Goal: Transaction & Acquisition: Purchase product/service

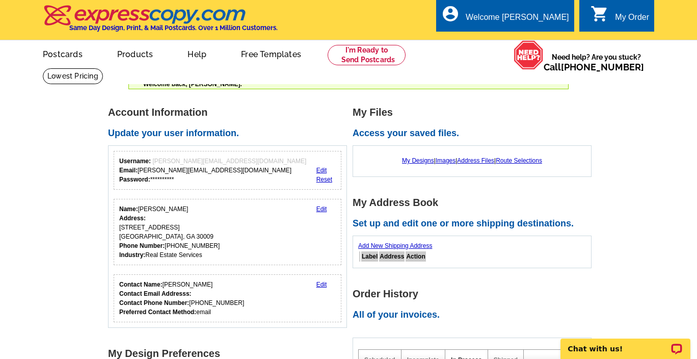
click at [51, 56] on link "Postcards" at bounding box center [63, 53] width 72 height 24
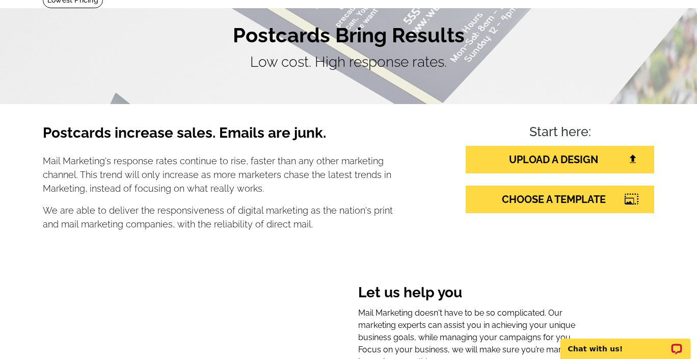
scroll to position [117, 0]
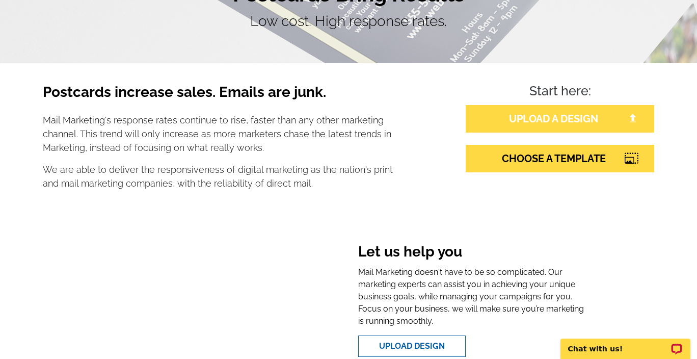
click at [500, 122] on link "UPLOAD A DESIGN" at bounding box center [560, 119] width 189 height 28
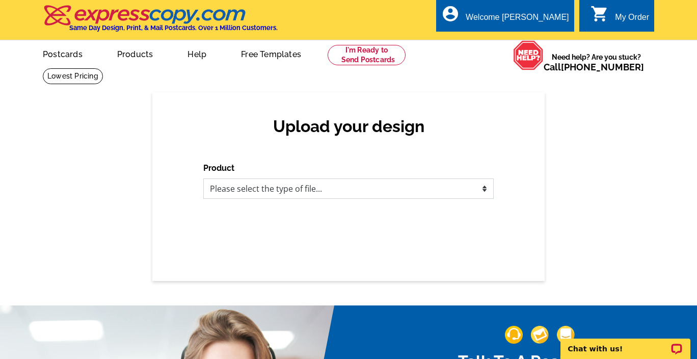
click at [486, 191] on select "Please select the type of file... Postcards Business Cards Letters and flyers G…" at bounding box center [348, 188] width 291 height 20
select select "1"
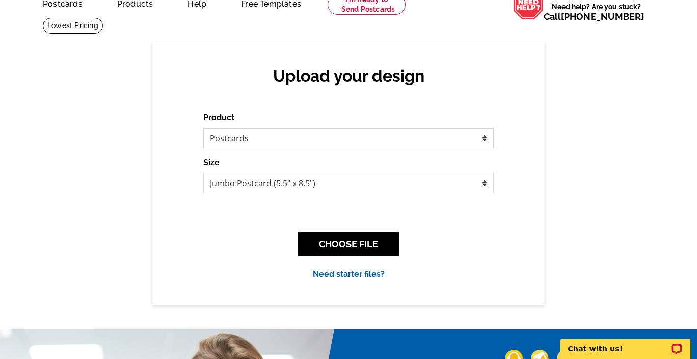
scroll to position [61, 0]
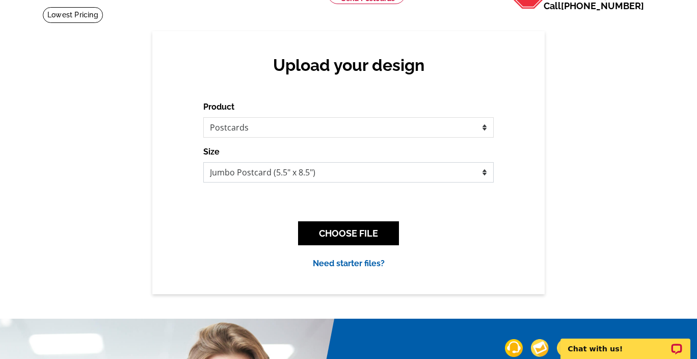
click at [485, 174] on select "Jumbo Postcard (5.5" x 8.5") Regular Postcard (4.25" x 5.6") Panoramic Postcard…" at bounding box center [348, 172] width 291 height 20
click at [361, 235] on button "CHOOSE FILE" at bounding box center [348, 233] width 101 height 24
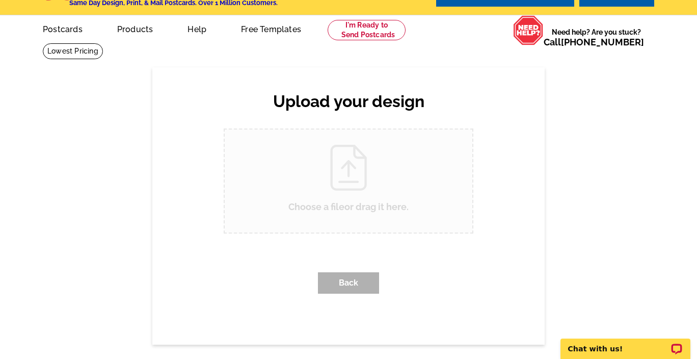
scroll to position [0, 0]
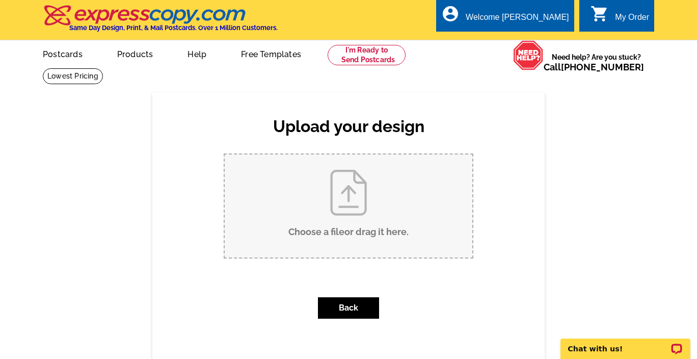
click at [359, 227] on input "Choose a file or drag it here ." at bounding box center [349, 205] width 248 height 103
type input "C:\fakepath\2025 Hunsucker Panoramic.pdf"
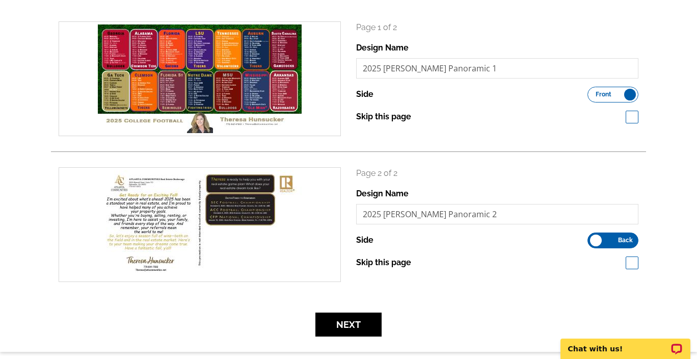
scroll to position [149, 0]
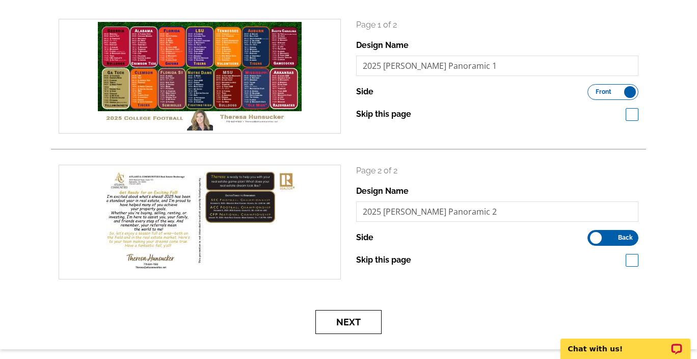
click at [359, 321] on button "Next" at bounding box center [349, 322] width 66 height 24
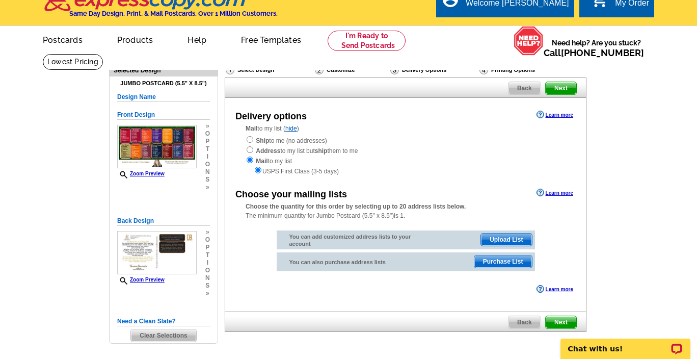
scroll to position [15, 0]
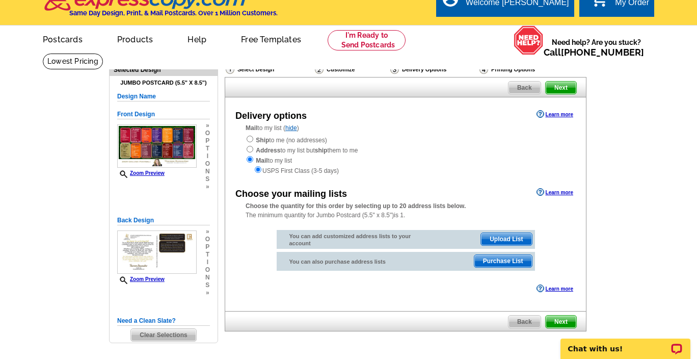
click at [512, 240] on span "Upload List" at bounding box center [506, 239] width 50 height 12
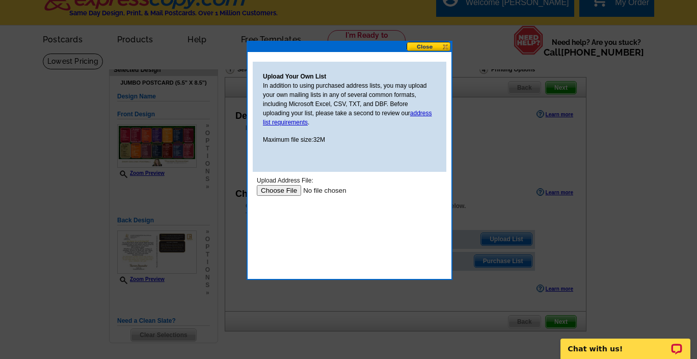
scroll to position [0, 0]
click at [428, 112] on link "address list requirements" at bounding box center [347, 118] width 169 height 16
click at [275, 192] on input "file" at bounding box center [321, 190] width 129 height 11
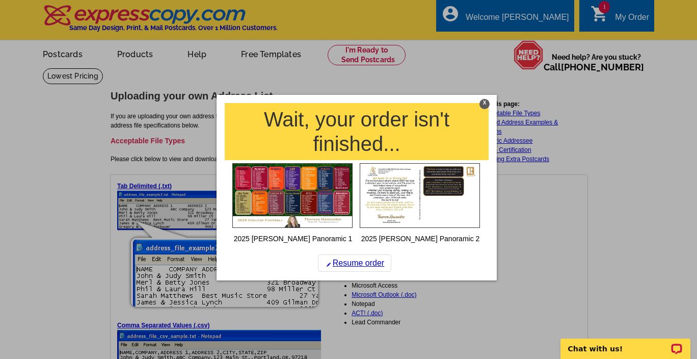
click at [486, 103] on div "X" at bounding box center [485, 104] width 10 height 10
